Goal: Task Accomplishment & Management: Manage account settings

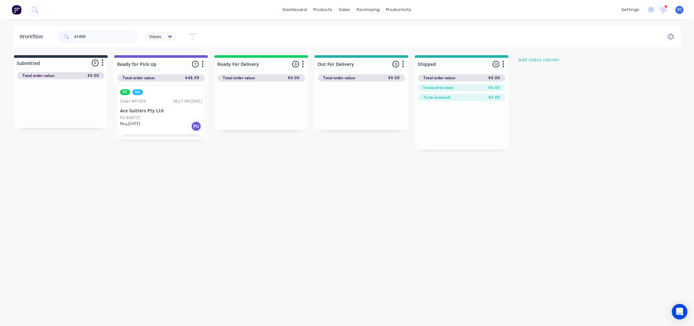
type input "41459"
drag, startPoint x: 191, startPoint y: 177, endPoint x: 198, endPoint y: 180, distance: 7.8
click at [192, 177] on div "Mark as Picked Up" at bounding box center [192, 177] width 65 height 13
click at [112, 35] on input "41459" at bounding box center [106, 36] width 64 height 13
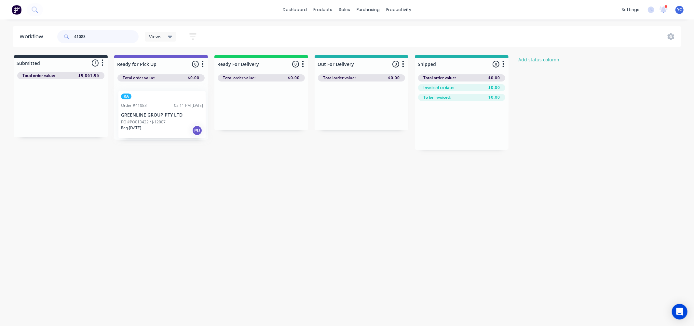
drag, startPoint x: 57, startPoint y: 111, endPoint x: 163, endPoint y: 116, distance: 106.8
click at [163, 116] on div "Submitted 1 Status colour #273444 hex #273444 Save Cancel Summaries Total order…" at bounding box center [348, 102] width 707 height 95
type input "41083"
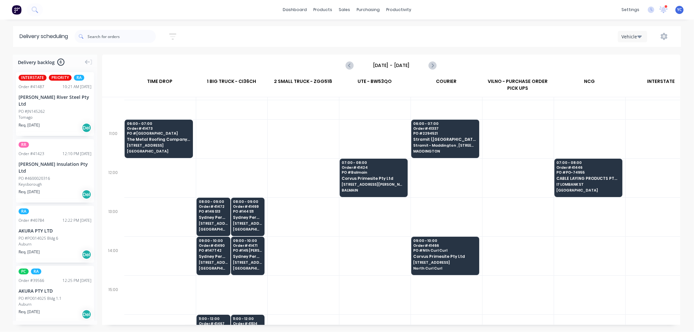
scroll to position [180, 0]
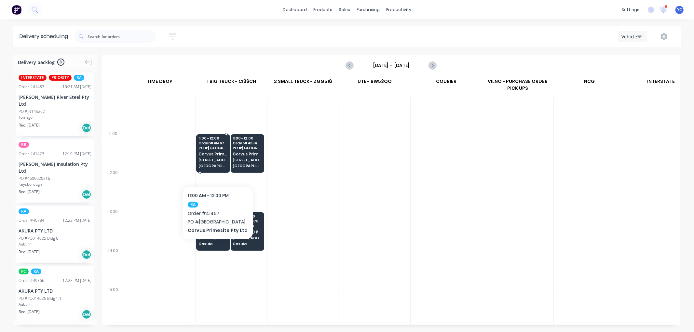
click at [216, 166] on span "Little Bay" at bounding box center [212, 166] width 29 height 4
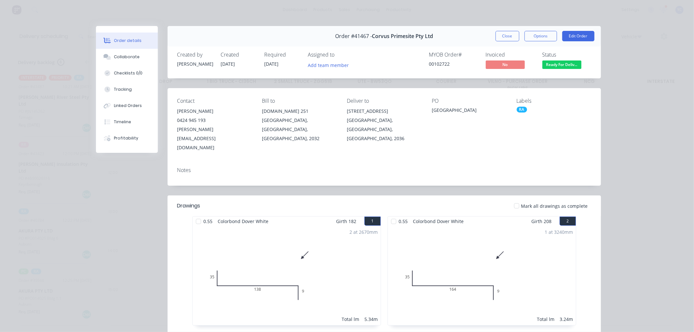
click at [500, 36] on button "Close" at bounding box center [507, 36] width 24 height 10
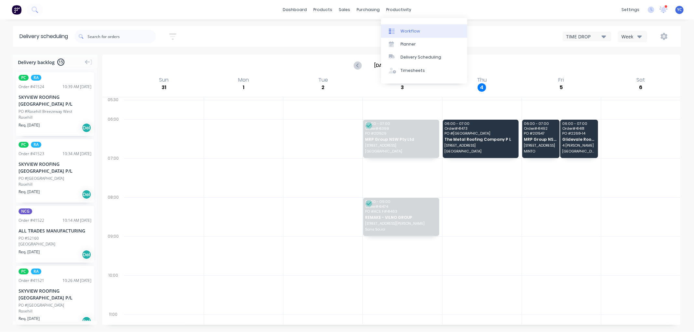
drag, startPoint x: 403, startPoint y: 27, endPoint x: 397, endPoint y: 26, distance: 6.2
click at [403, 27] on link "Workflow" at bounding box center [424, 30] width 86 height 13
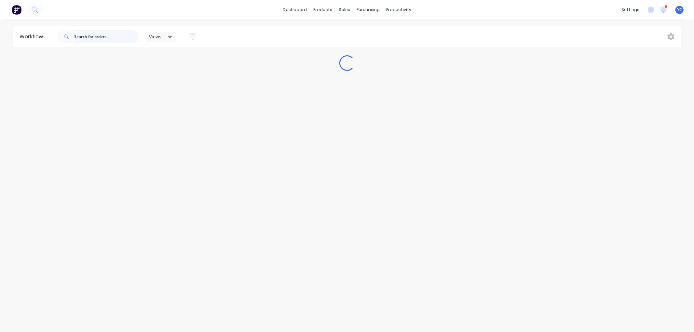
click at [121, 41] on input "text" at bounding box center [106, 36] width 64 height 13
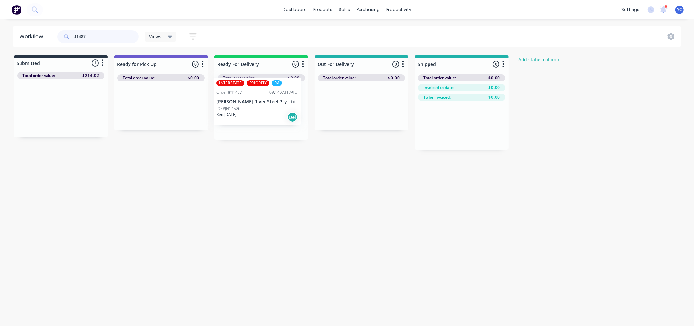
drag, startPoint x: 37, startPoint y: 114, endPoint x: 269, endPoint y: 100, distance: 232.3
click at [269, 100] on div "Submitted 1 Status colour #273444 hex #273444 Save Cancel Summaries Total order…" at bounding box center [348, 102] width 707 height 95
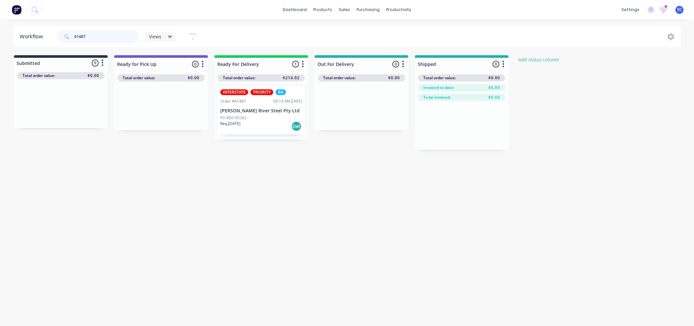
click at [116, 37] on input "41487" at bounding box center [106, 36] width 64 height 13
click at [117, 37] on input "41487" at bounding box center [106, 36] width 64 height 13
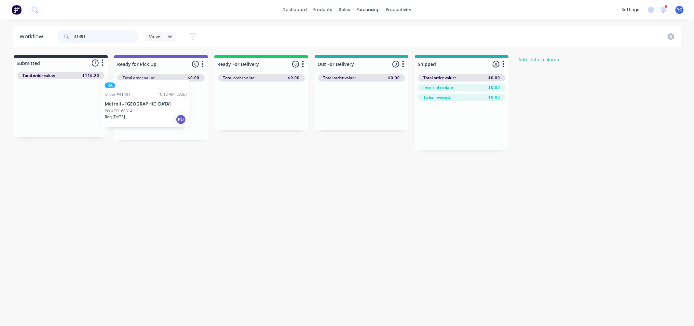
drag, startPoint x: 84, startPoint y: 109, endPoint x: 141, endPoint y: 105, distance: 57.3
click at [141, 105] on div "Submitted 1 Status colour #273444 hex #273444 Save Cancel Summaries Total order…" at bounding box center [348, 102] width 707 height 95
click at [103, 31] on input "41491" at bounding box center [106, 36] width 64 height 13
click at [102, 32] on input "41491" at bounding box center [106, 36] width 64 height 13
click at [183, 176] on div "Mark as Picked Up" at bounding box center [185, 176] width 65 height 13
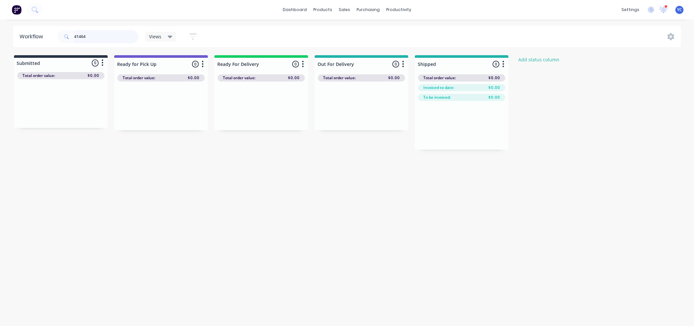
click at [101, 35] on input "41464" at bounding box center [106, 36] width 64 height 13
click at [101, 34] on input "4146441477" at bounding box center [106, 36] width 64 height 13
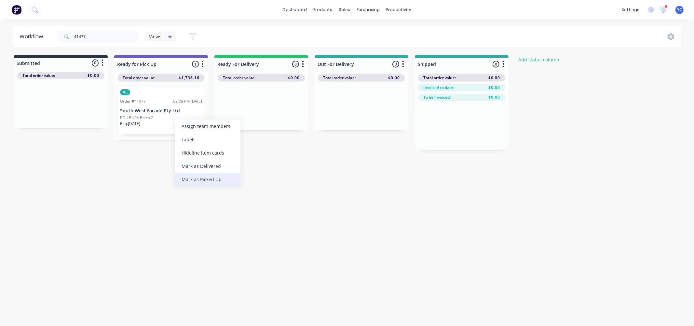
click at [199, 180] on div "Mark as Picked Up" at bounding box center [207, 179] width 65 height 13
click at [89, 33] on input "41477" at bounding box center [106, 36] width 64 height 13
click at [89, 34] on input "41477" at bounding box center [106, 36] width 64 height 13
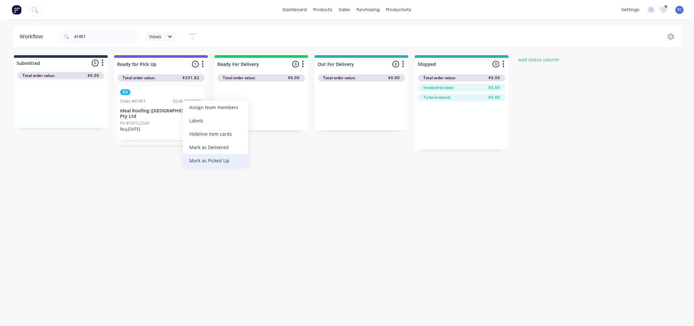
click at [220, 158] on div "Mark as Picked Up" at bounding box center [215, 160] width 65 height 13
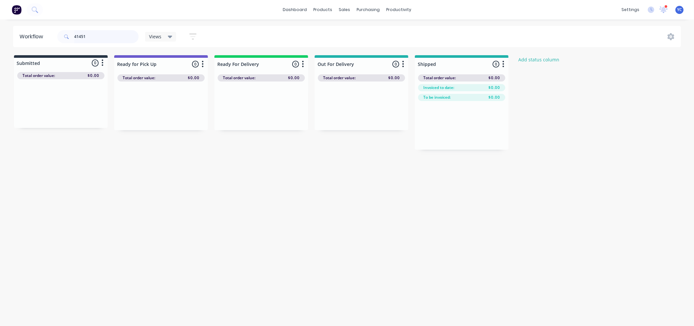
click at [104, 39] on input "41451" at bounding box center [106, 36] width 64 height 13
click at [92, 37] on input "41" at bounding box center [106, 36] width 64 height 13
click at [209, 20] on div "dashboard products sales purchasing productivity dashboard products Product Cat…" at bounding box center [347, 143] width 694 height 287
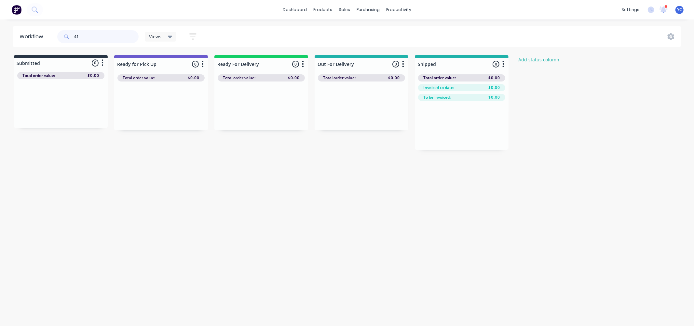
drag, startPoint x: 82, startPoint y: 37, endPoint x: 68, endPoint y: 40, distance: 13.8
click at [68, 40] on div "41" at bounding box center [97, 36] width 81 height 13
drag, startPoint x: 134, startPoint y: 117, endPoint x: 332, endPoint y: 111, distance: 197.8
click at [332, 111] on div "Submitted 1 Status colour #273444 hex #273444 Save Cancel Summaries Total order…" at bounding box center [348, 102] width 707 height 95
type input "41473"
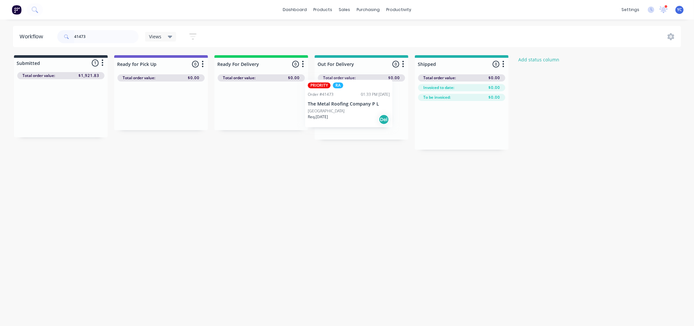
click at [358, 174] on div "Workflow 41473 Views Save new view None (Default) edit AL edit ALL edit BB & TH…" at bounding box center [347, 169] width 694 height 287
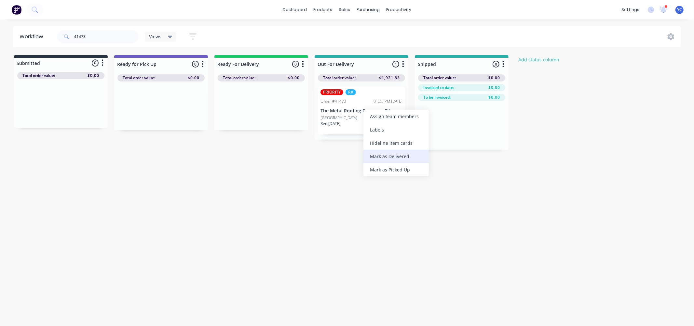
click at [385, 155] on div "Mark as Delivered" at bounding box center [395, 156] width 65 height 13
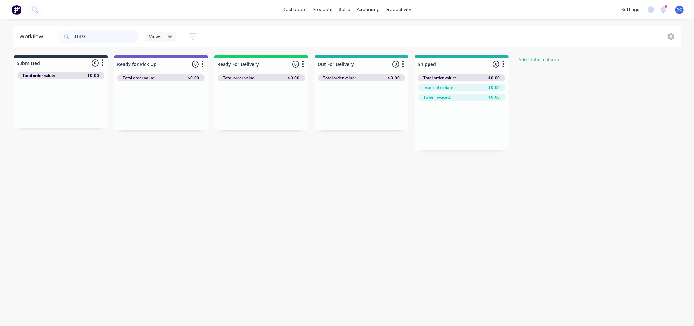
click at [102, 38] on input "41473" at bounding box center [106, 36] width 64 height 13
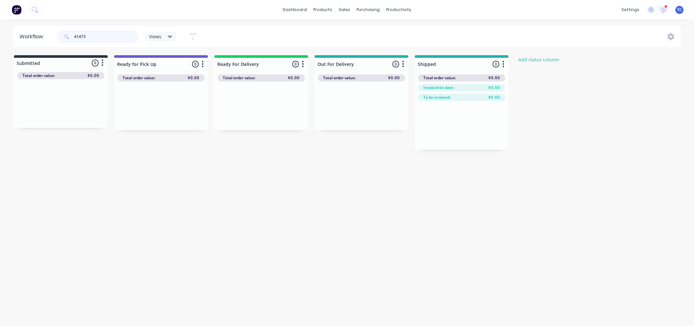
click at [102, 37] on input "41473" at bounding box center [106, 36] width 64 height 13
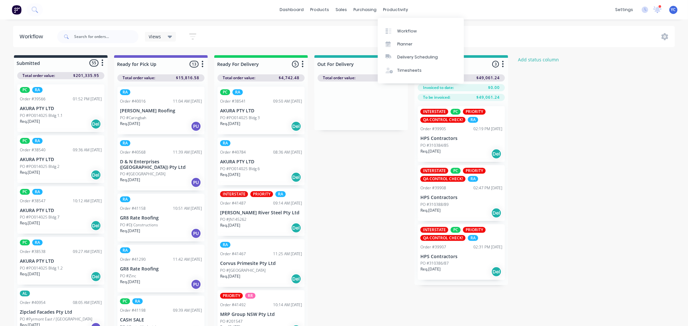
click at [680, 11] on div "settings 38 new notifications Mark all as read Angela mentioned you in a messag…" at bounding box center [650, 10] width 76 height 10
click at [657, 1] on div "dashboard products sales purchasing productivity dashboard products Product Cat…" at bounding box center [344, 10] width 688 height 20
click at [675, 9] on span "YC" at bounding box center [673, 10] width 5 height 6
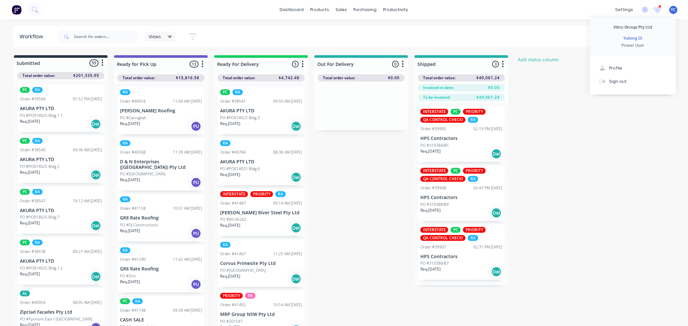
drag, startPoint x: 59, startPoint y: 222, endPoint x: 691, endPoint y: 92, distance: 645.2
drag, startPoint x: 691, startPoint y: 92, endPoint x: 337, endPoint y: 162, distance: 361.3
click at [336, 163] on div "Submitted 55 Status colour #273444 hex #273444 Save Cancel Summaries Total orde…" at bounding box center [348, 192] width 707 height 275
click at [96, 36] on input "text" at bounding box center [106, 36] width 64 height 13
type input "41506"
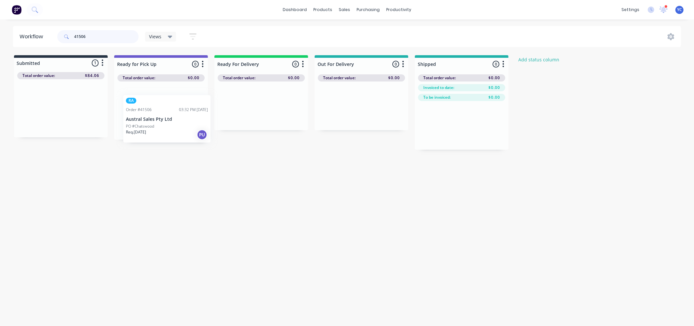
drag, startPoint x: 43, startPoint y: 115, endPoint x: 154, endPoint y: 115, distance: 110.6
click at [151, 122] on div "Submitted 1 Status colour #273444 hex #273444 Save Cancel Summaries Total order…" at bounding box center [348, 102] width 707 height 95
click at [98, 36] on input "41506" at bounding box center [106, 36] width 64 height 13
drag, startPoint x: 65, startPoint y: 113, endPoint x: 162, endPoint y: 109, distance: 96.3
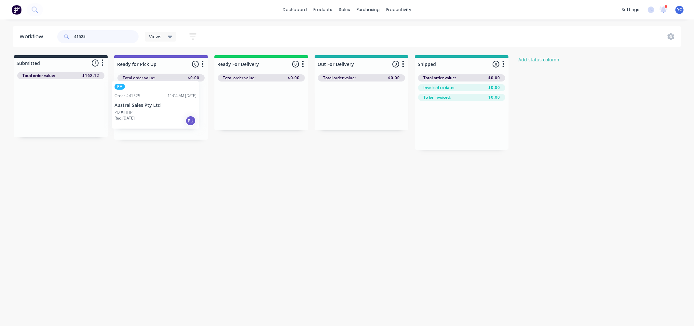
click at [162, 109] on div "Submitted 1 Status colour #273444 hex #273444 Save Cancel Summaries Total order…" at bounding box center [348, 102] width 707 height 95
click at [98, 39] on input "41525" at bounding box center [106, 36] width 64 height 13
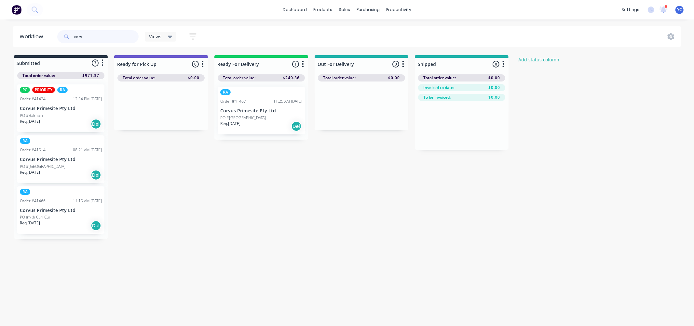
type input "corv"
click at [65, 122] on div "Req. 02/09/25 Del" at bounding box center [61, 124] width 82 height 11
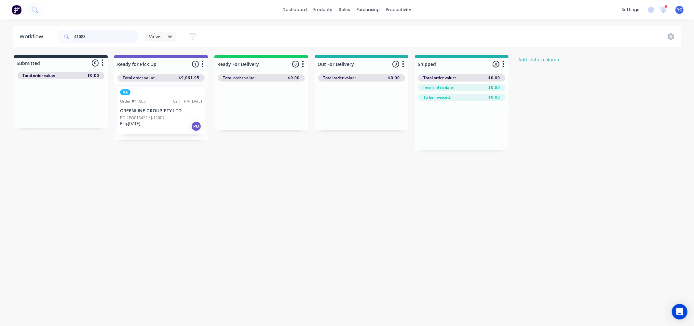
click at [100, 34] on input "41083" at bounding box center [106, 36] width 64 height 13
click at [99, 36] on input "41083" at bounding box center [106, 36] width 64 height 13
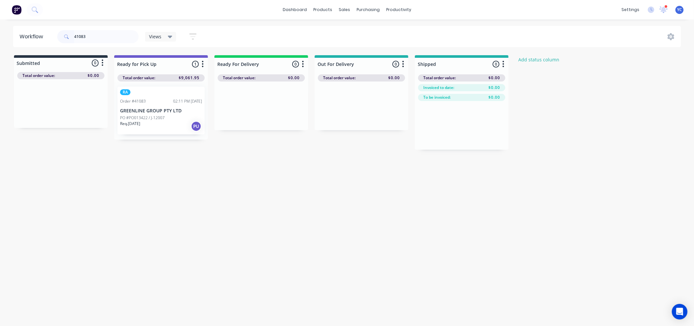
click at [105, 48] on div "Workflow 41083 Views Save new view None (Default) edit AL edit ALL edit BB & TH…" at bounding box center [347, 169] width 694 height 287
click at [105, 49] on div "Workflow 41083 Views Save new view None (Default) edit AL edit ALL edit BB & TH…" at bounding box center [347, 169] width 694 height 287
click at [103, 40] on input "41083" at bounding box center [106, 36] width 64 height 13
click at [104, 39] on input "41083" at bounding box center [106, 36] width 64 height 13
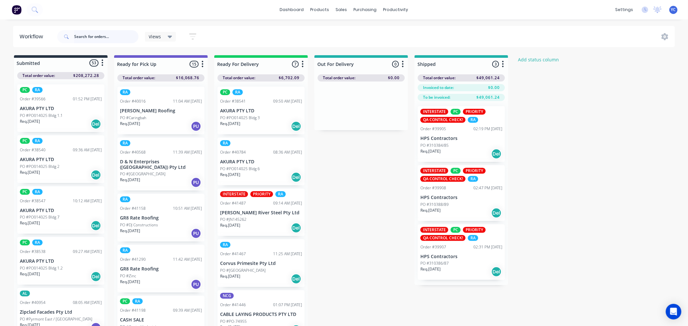
drag, startPoint x: 102, startPoint y: 33, endPoint x: 120, endPoint y: 23, distance: 19.8
click at [103, 39] on input "text" at bounding box center [106, 36] width 64 height 13
click at [105, 43] on div at bounding box center [97, 37] width 81 height 20
click at [120, 23] on div "dashboard products sales purchasing productivity dashboard products Product Cat…" at bounding box center [344, 143] width 688 height 287
click at [125, 35] on input "text" at bounding box center [106, 36] width 64 height 13
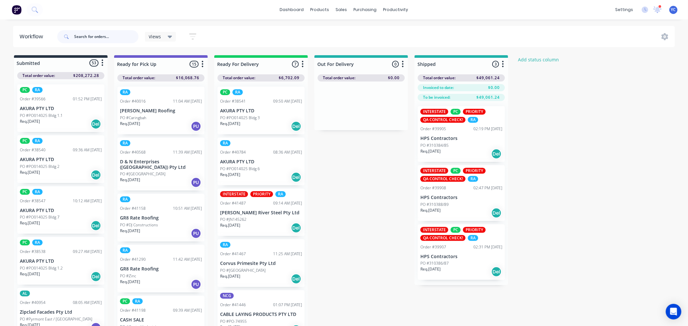
click at [103, 34] on input "text" at bounding box center [106, 36] width 64 height 13
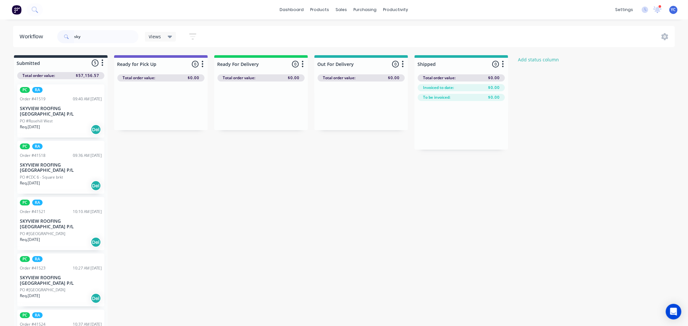
click at [80, 128] on div "Req. [DATE] Del" at bounding box center [61, 129] width 82 height 11
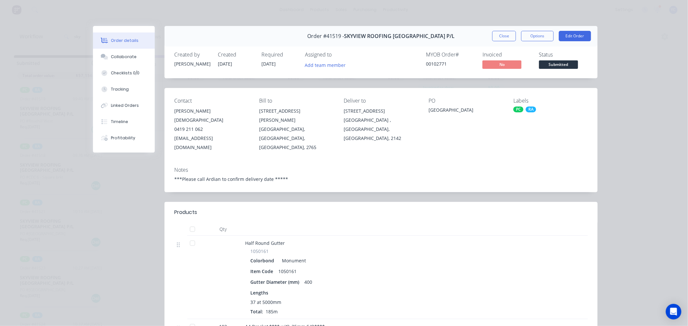
click at [341, 240] on div "Half Round Gutter" at bounding box center [372, 243] width 255 height 7
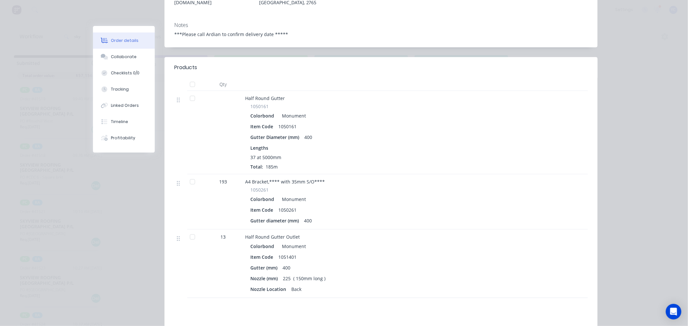
scroll to position [144, 0]
click at [320, 217] on div "Gutter diameter (mm) 400" at bounding box center [372, 221] width 245 height 9
click at [304, 217] on div "400" at bounding box center [307, 221] width 13 height 9
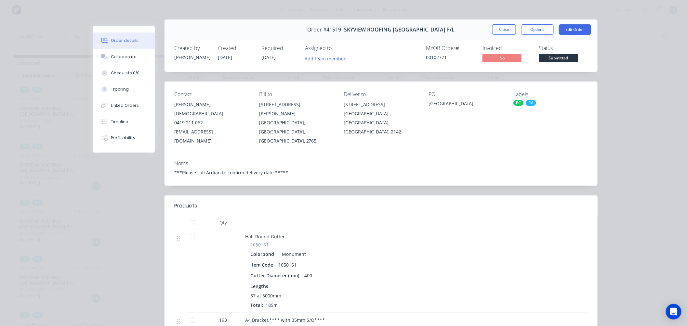
scroll to position [0, 0]
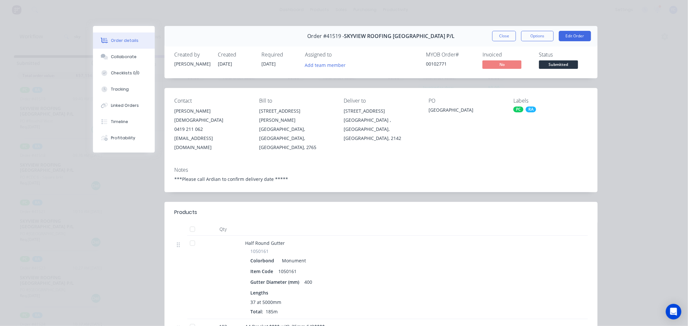
drag, startPoint x: 502, startPoint y: 34, endPoint x: 262, endPoint y: 217, distance: 301.0
click at [502, 34] on button "Close" at bounding box center [504, 36] width 24 height 10
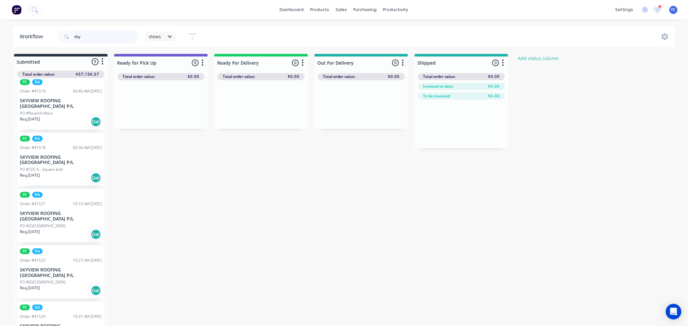
scroll to position [8, 0]
click at [90, 36] on input "sky" at bounding box center [106, 36] width 64 height 13
click at [89, 36] on input "sky" at bounding box center [106, 36] width 64 height 13
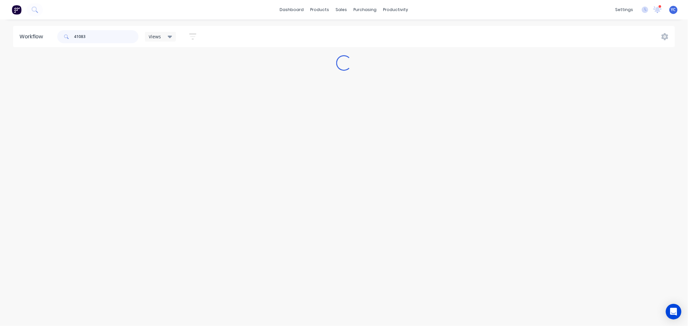
scroll to position [0, 0]
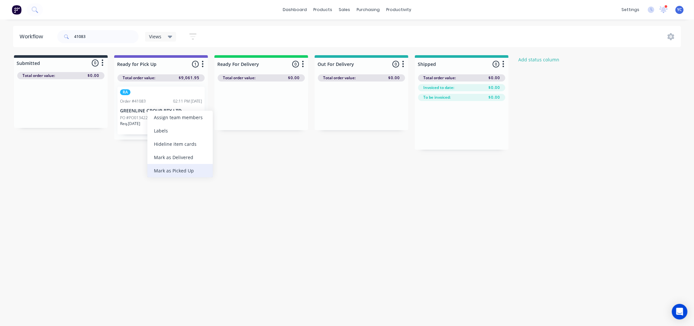
click at [190, 170] on div "Mark as Picked Up" at bounding box center [179, 170] width 65 height 13
click at [112, 34] on input "41083" at bounding box center [106, 36] width 64 height 13
click at [106, 36] on input "41083" at bounding box center [106, 36] width 64 height 13
type input "4"
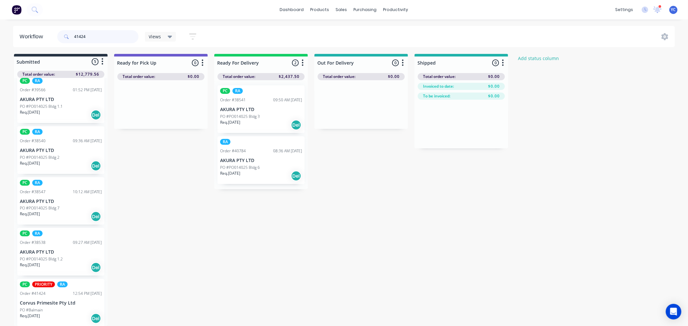
scroll to position [7, 0]
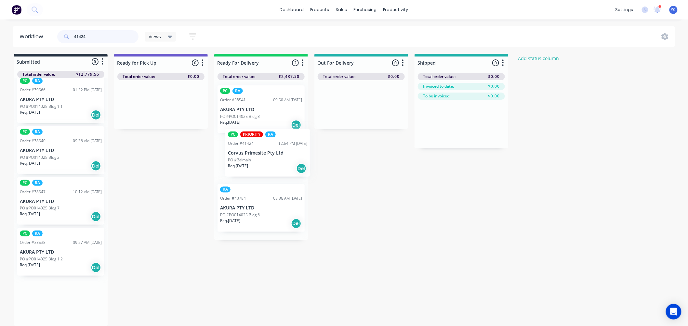
drag, startPoint x: 39, startPoint y: 303, endPoint x: 249, endPoint y: 157, distance: 255.7
click at [249, 157] on div "Submitted 5 Status colour #273444 hex #273444 Save Cancel Summaries Total order…" at bounding box center [348, 190] width 707 height 273
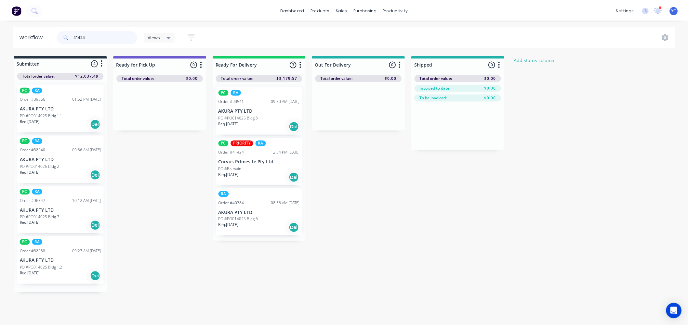
scroll to position [0, 0]
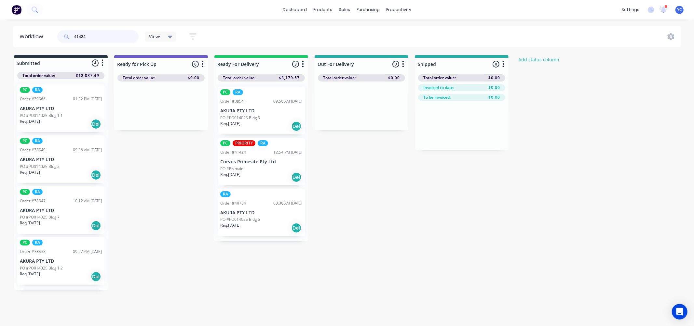
click at [109, 34] on input "41424" at bounding box center [106, 36] width 64 height 13
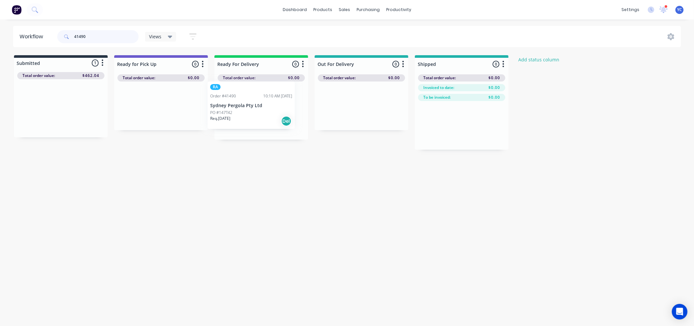
drag, startPoint x: 38, startPoint y: 119, endPoint x: 234, endPoint y: 115, distance: 196.8
click at [234, 115] on div "Submitted 1 Status colour #273444 hex #273444 Save Cancel Summaries Total order…" at bounding box center [348, 102] width 707 height 95
click at [119, 38] on input "41490" at bounding box center [106, 36] width 64 height 13
drag, startPoint x: 53, startPoint y: 105, endPoint x: 253, endPoint y: 89, distance: 200.7
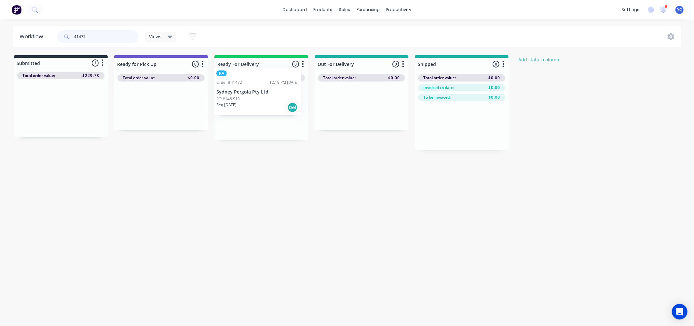
click at [253, 89] on div "Submitted 1 Status colour #273444 hex #273444 Save Cancel Summaries Total order…" at bounding box center [348, 102] width 707 height 95
click at [97, 38] on input "41472" at bounding box center [106, 36] width 64 height 13
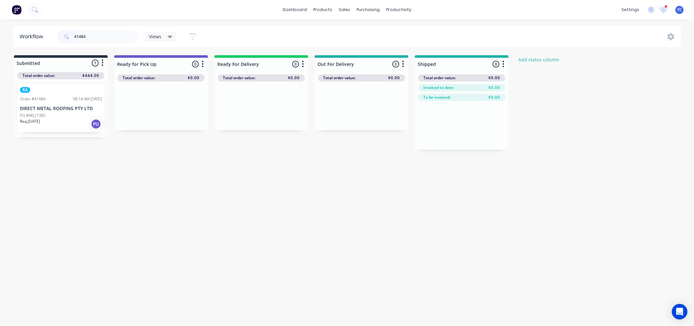
click at [55, 122] on div "Req. [DATE] PU" at bounding box center [61, 124] width 82 height 11
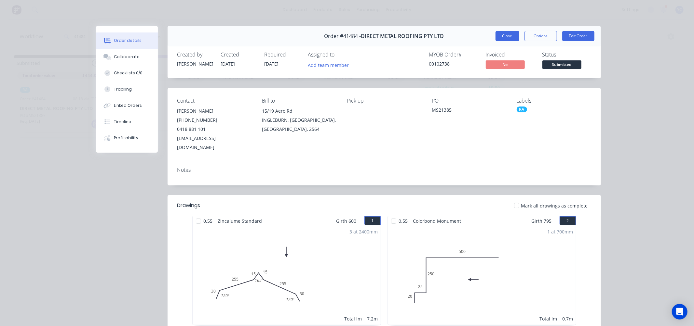
click at [507, 37] on button "Close" at bounding box center [507, 36] width 24 height 10
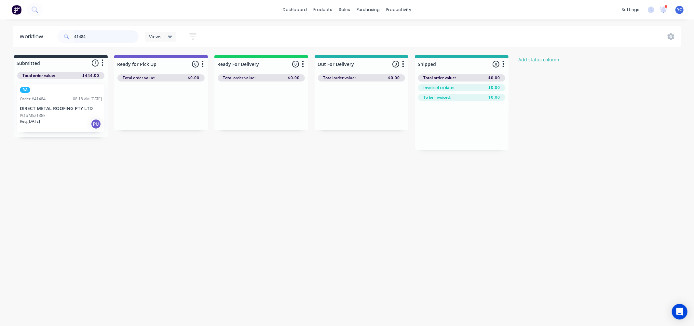
click at [115, 34] on input "41484" at bounding box center [106, 36] width 64 height 13
click at [106, 31] on input "41464" at bounding box center [106, 36] width 64 height 13
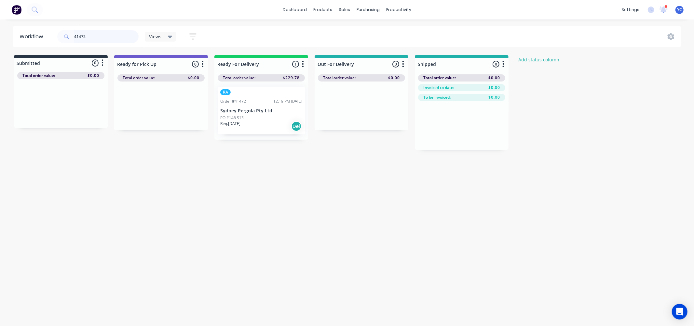
click at [105, 38] on input "41472" at bounding box center [106, 36] width 64 height 13
drag, startPoint x: 166, startPoint y: 108, endPoint x: 259, endPoint y: 102, distance: 93.2
click at [259, 102] on div "Submitted 1 Status colour #273444 hex #273444 Save Cancel Summaries Total order…" at bounding box center [348, 102] width 707 height 95
click at [92, 35] on input "41471" at bounding box center [106, 36] width 64 height 13
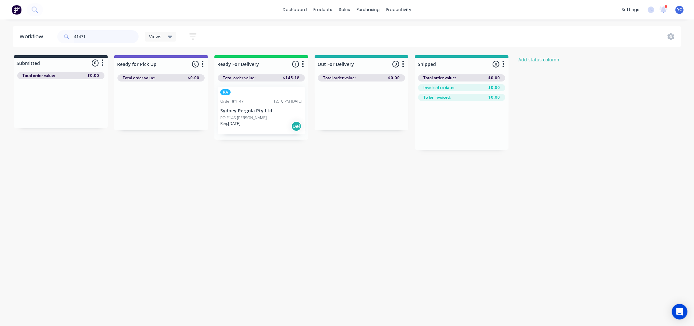
click at [92, 35] on input "41471" at bounding box center [106, 36] width 64 height 13
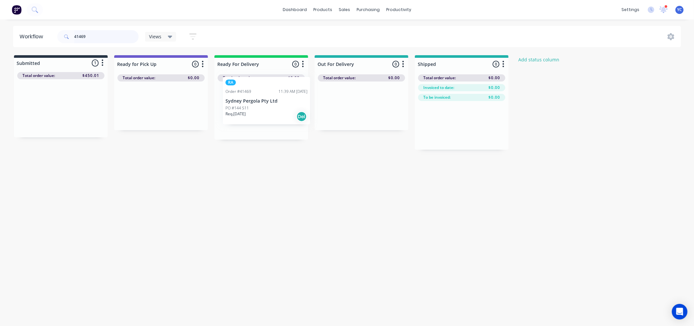
drag, startPoint x: 60, startPoint y: 105, endPoint x: 394, endPoint y: 97, distance: 334.4
click at [394, 97] on div "Submitted 1 Status colour #273444 hex #273444 Save Cancel Summaries Total order…" at bounding box center [348, 102] width 707 height 95
click at [109, 37] on input "41469" at bounding box center [106, 36] width 64 height 13
type input "41424"
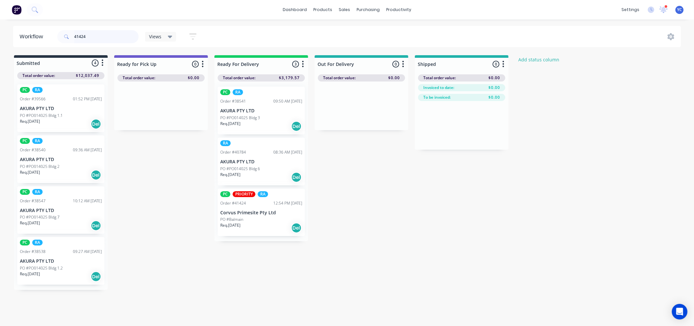
click at [100, 38] on input "41424" at bounding box center [106, 36] width 64 height 13
drag, startPoint x: 100, startPoint y: 38, endPoint x: 20, endPoint y: 30, distance: 79.5
click at [17, 33] on header "Workflow 41424 Views Save new view None (Default) edit AL edit ALL edit BB & TH…" at bounding box center [347, 36] width 668 height 21
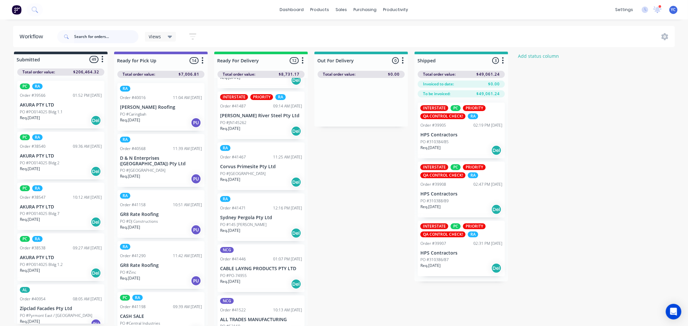
scroll to position [9, 0]
drag, startPoint x: 245, startPoint y: 167, endPoint x: 348, endPoint y: 134, distance: 107.8
click at [348, 134] on div "Submitted 49 Status colour #273444 hex #273444 Save Cancel Summaries Total orde…" at bounding box center [348, 189] width 707 height 275
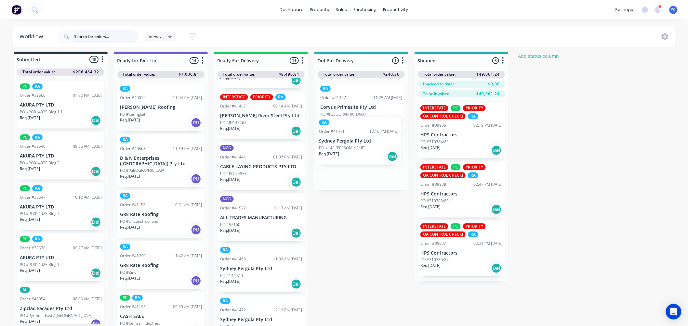
drag, startPoint x: 246, startPoint y: 161, endPoint x: 353, endPoint y: 140, distance: 108.2
click at [353, 140] on div "Submitted 49 Status colour #273444 hex #273444 Save Cancel Summaries Total orde…" at bounding box center [348, 189] width 707 height 275
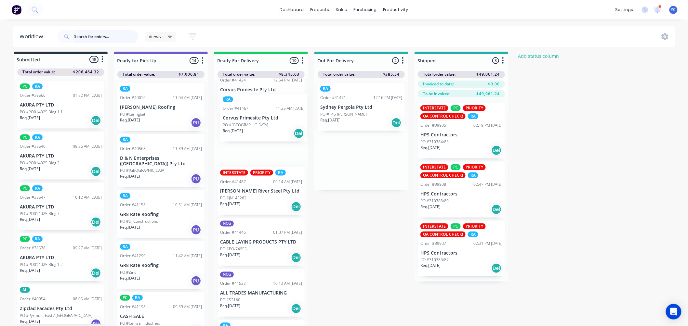
drag, startPoint x: 358, startPoint y: 105, endPoint x: 257, endPoint y: 124, distance: 102.9
click at [257, 124] on div "Submitted 49 Status colour #273444 hex #273444 Save Cancel Summaries Total orde…" at bounding box center [348, 189] width 707 height 275
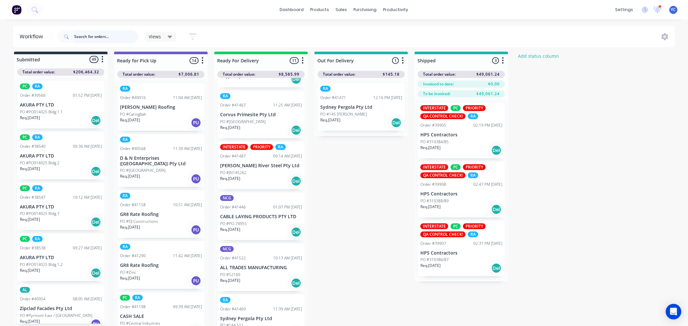
scroll to position [259, 0]
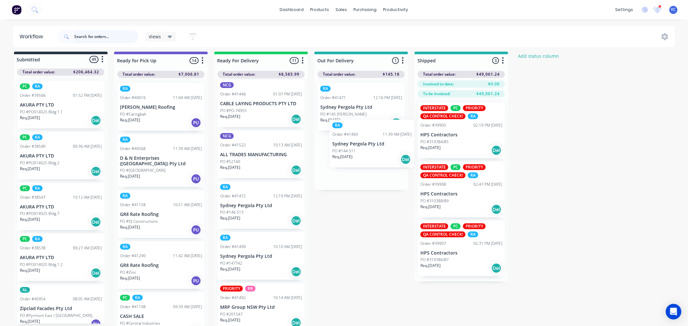
drag, startPoint x: 247, startPoint y: 207, endPoint x: 361, endPoint y: 151, distance: 127.0
click at [361, 151] on div "Submitted 49 Status colour #273444 hex #273444 Save Cancel Summaries Total orde…" at bounding box center [348, 189] width 707 height 275
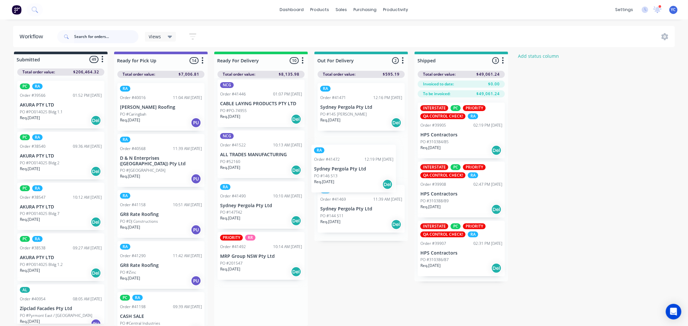
drag, startPoint x: 246, startPoint y: 204, endPoint x: 346, endPoint y: 173, distance: 104.3
click at [346, 173] on div "Submitted 49 Status colour #273444 hex #273444 Save Cancel Summaries Total orde…" at bounding box center [348, 189] width 707 height 275
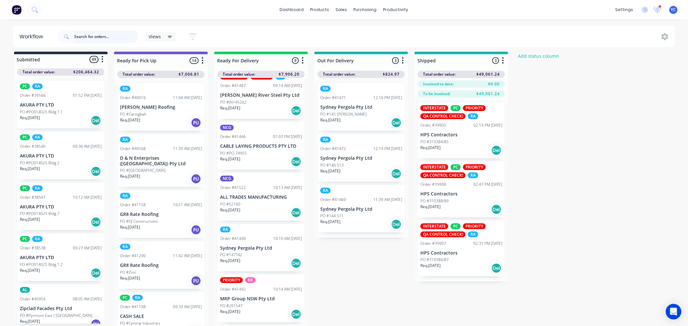
scroll to position [212, 0]
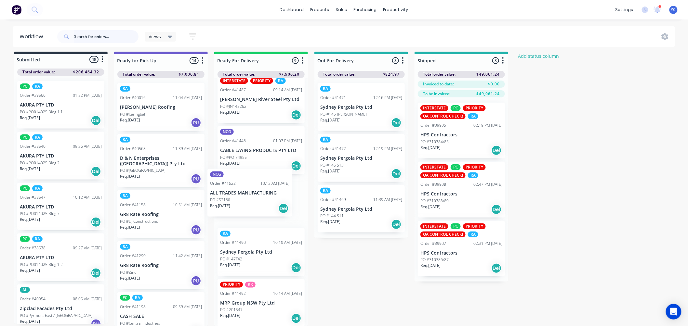
drag, startPoint x: 245, startPoint y: 203, endPoint x: 243, endPoint y: 207, distance: 4.1
click at [242, 200] on div "PC RA Order #38541 09:50 AM [DATE] AKURA PTY LTD PO #PO014025 Bldg 3 Req. [DATE…" at bounding box center [261, 202] width 94 height 248
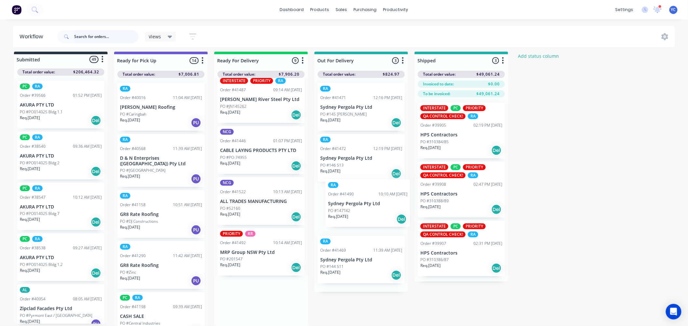
drag, startPoint x: 270, startPoint y: 243, endPoint x: 350, endPoint y: 210, distance: 85.9
click at [350, 210] on div "Submitted 49 Status colour #273444 hex #273444 Save Cancel Summaries Total orde…" at bounding box center [348, 189] width 707 height 275
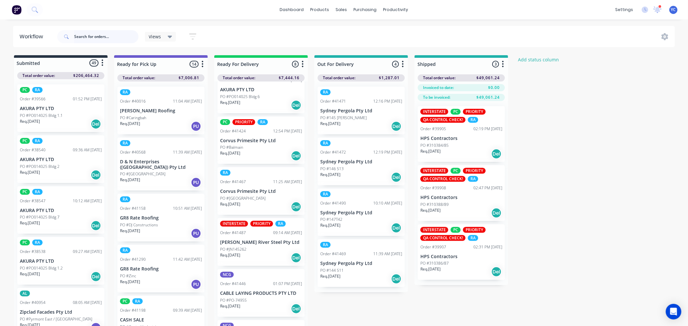
scroll to position [108, 0]
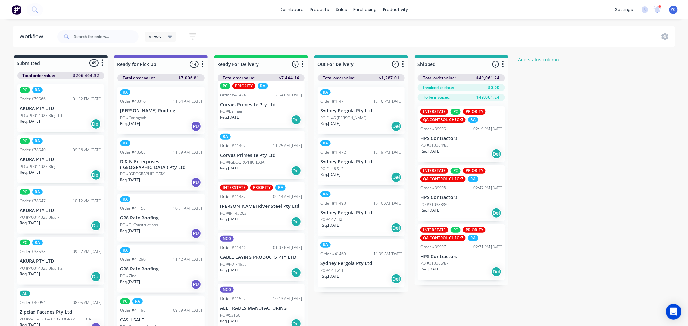
click at [263, 166] on div "Req. [DATE] Del" at bounding box center [261, 171] width 82 height 11
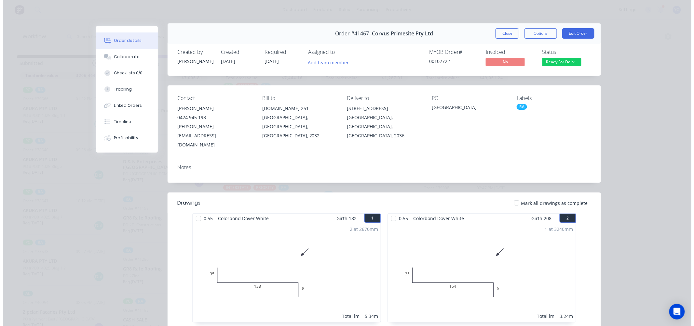
scroll to position [0, 0]
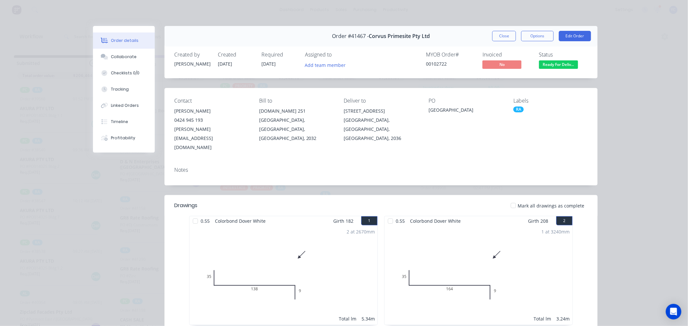
click at [476, 36] on div "Order #41467 - Corvus Primesite Pty Ltd Close Options Edit Order" at bounding box center [381, 36] width 433 height 20
click at [497, 35] on button "Close" at bounding box center [504, 36] width 24 height 10
click at [498, 39] on div "Views Save new view None (Default) edit AL edit ALL edit BB & TH edit NCG edit …" at bounding box center [366, 37] width 620 height 20
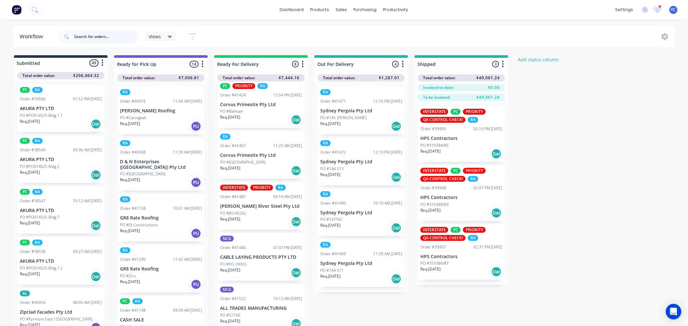
drag, startPoint x: 495, startPoint y: 38, endPoint x: 82, endPoint y: 34, distance: 412.7
click at [82, 34] on input "text" at bounding box center [106, 36] width 64 height 13
type input "41490"
